Goal: Task Accomplishment & Management: Complete application form

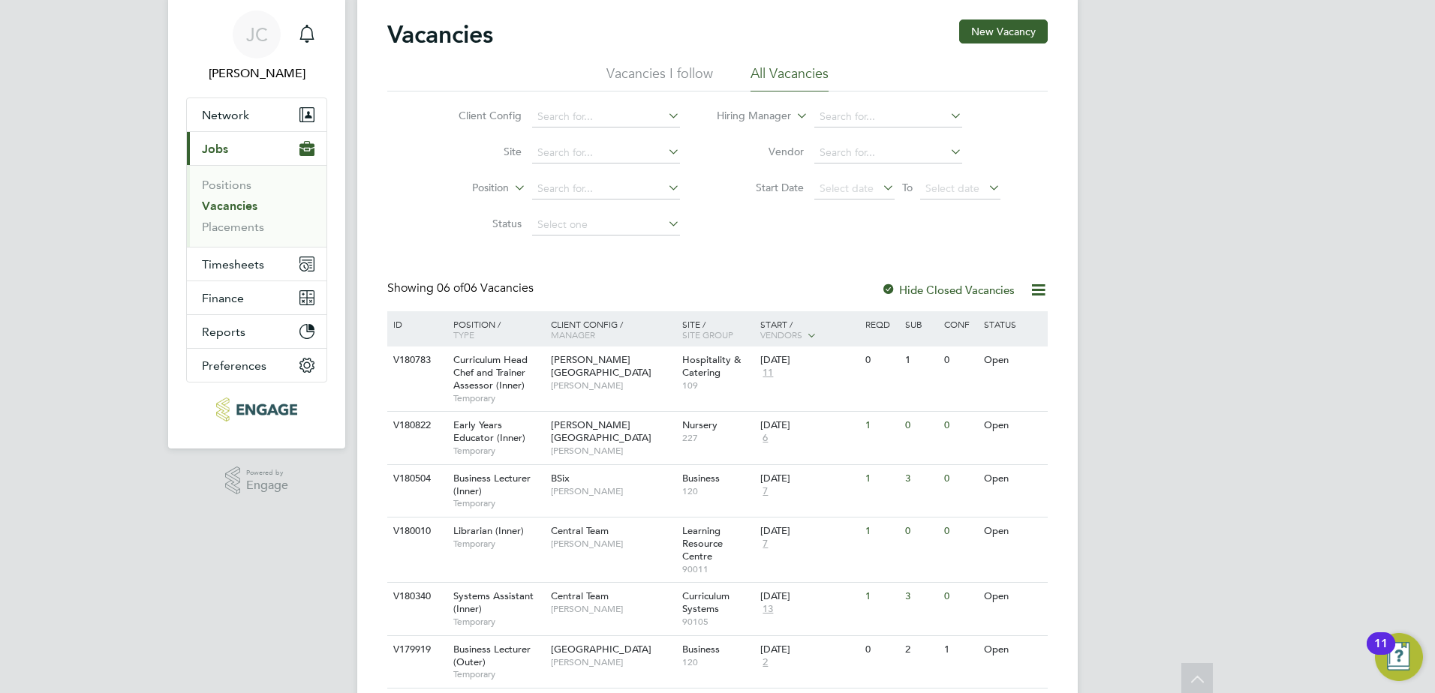
scroll to position [21, 0]
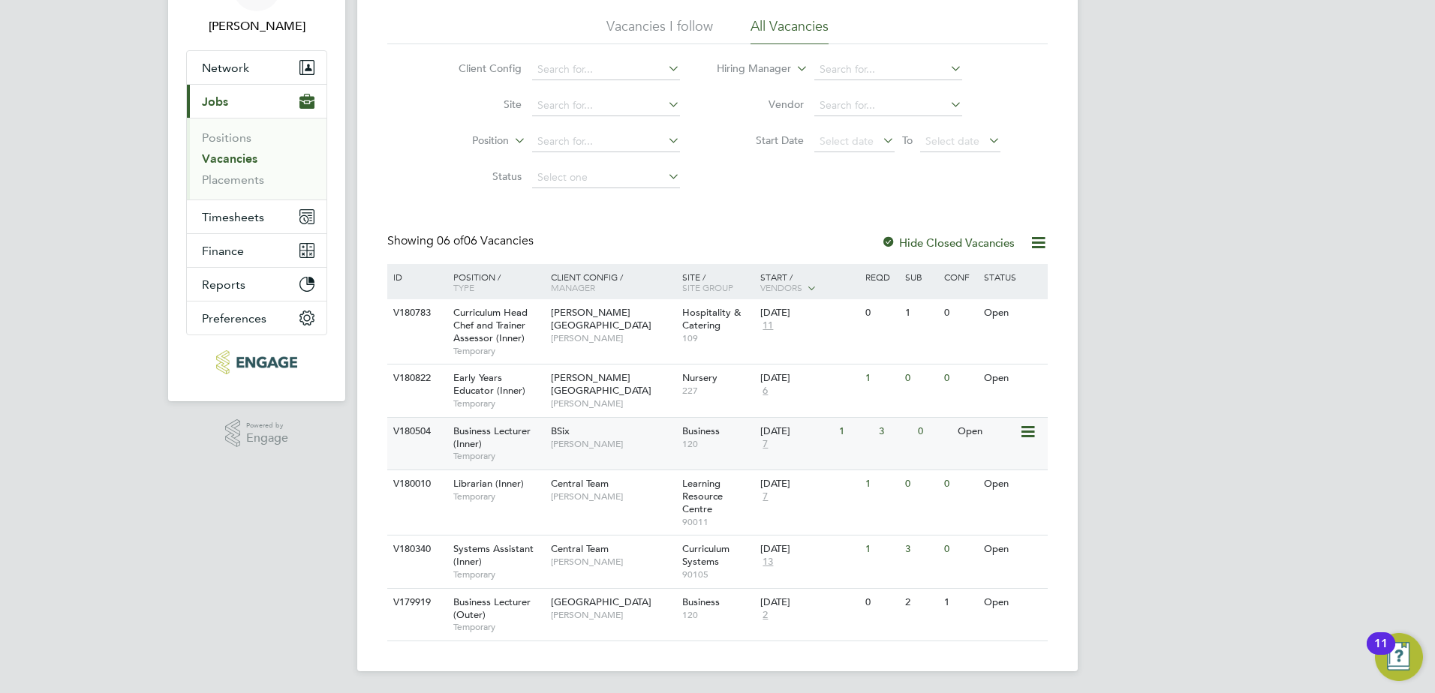
scroll to position [96, 0]
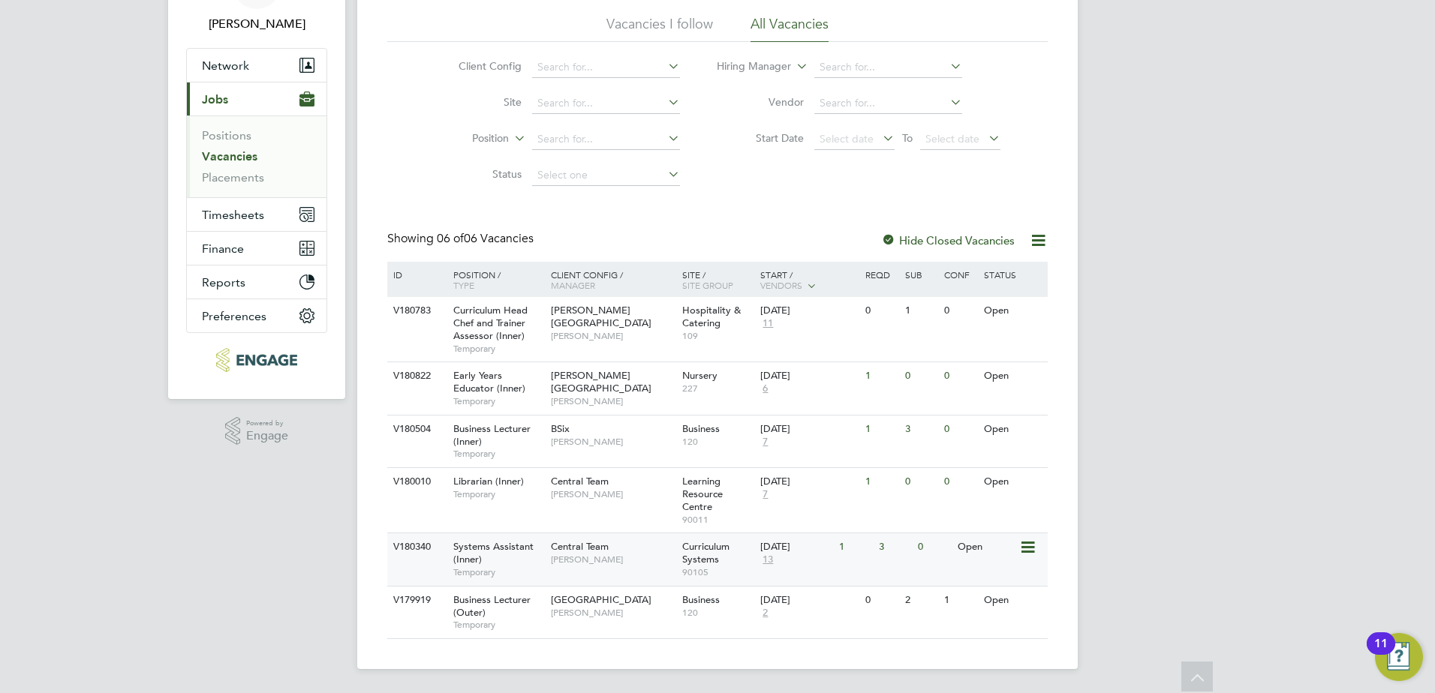
click at [481, 556] on span "Systems Assistant (Inner)" at bounding box center [493, 553] width 80 height 26
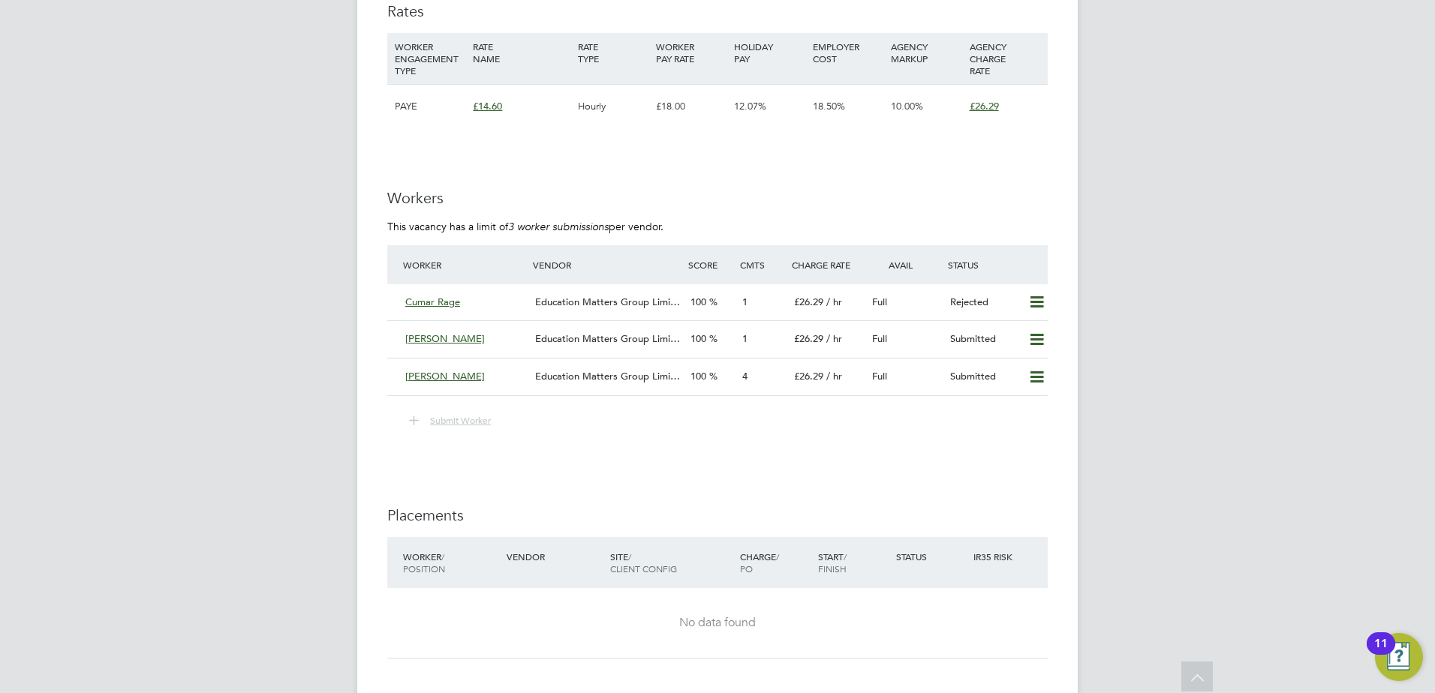
scroll to position [2251, 0]
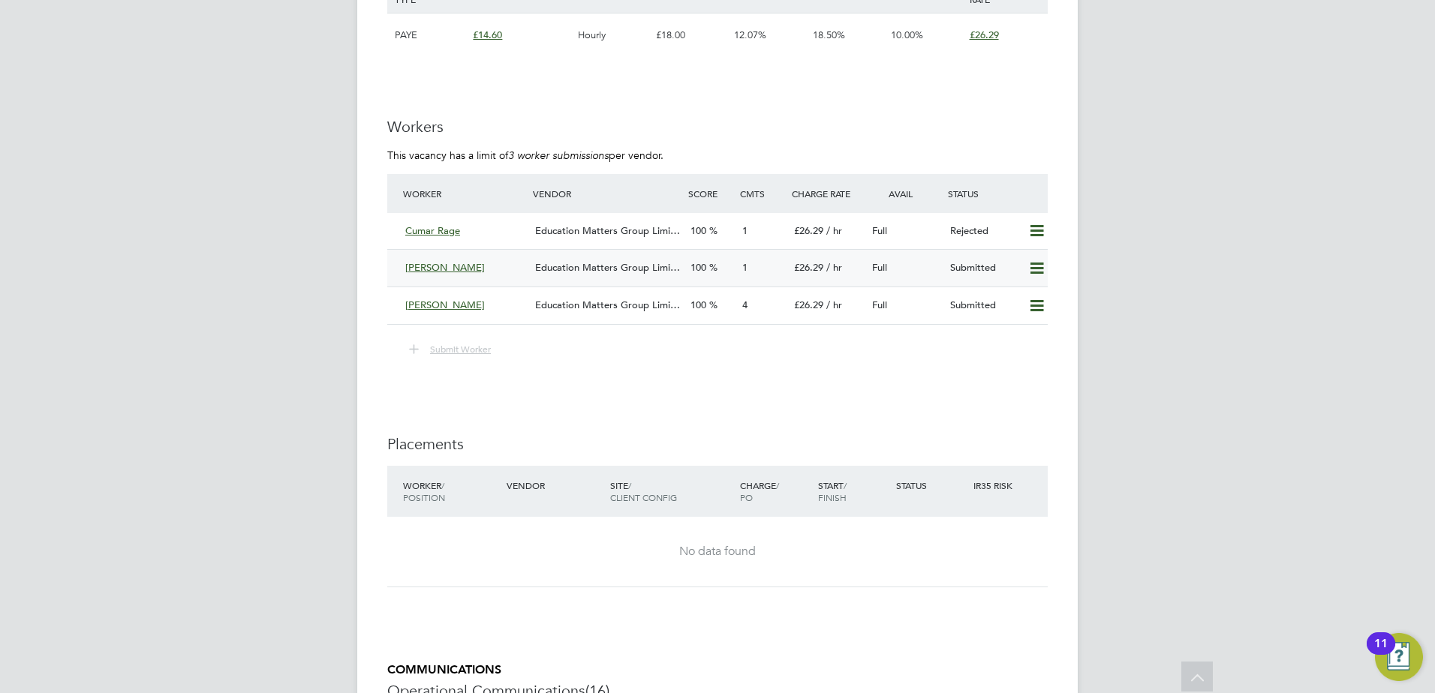
click at [554, 275] on div "Education Matters Group Limi…" at bounding box center [606, 268] width 155 height 25
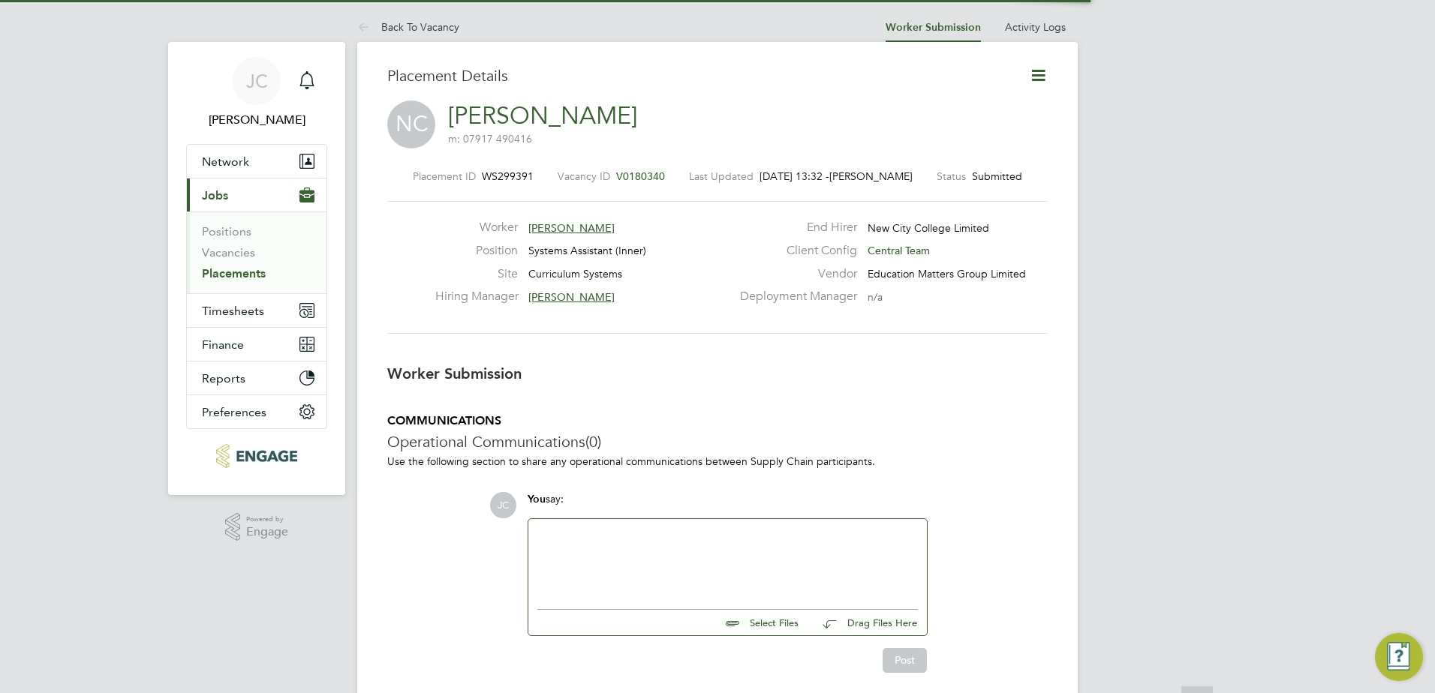
scroll to position [8, 8]
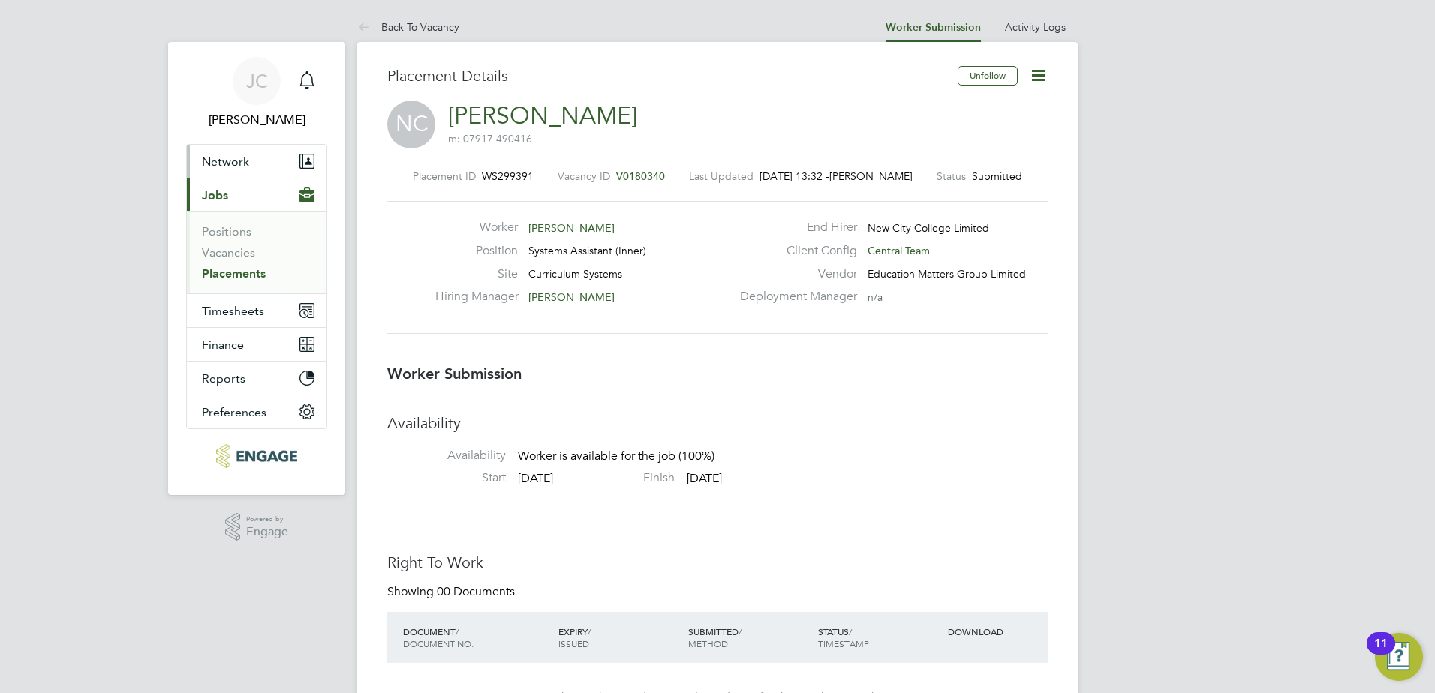
click at [224, 161] on span "Network" at bounding box center [225, 162] width 47 height 14
click at [211, 156] on span "Network" at bounding box center [225, 162] width 47 height 14
